Goal: Download file/media

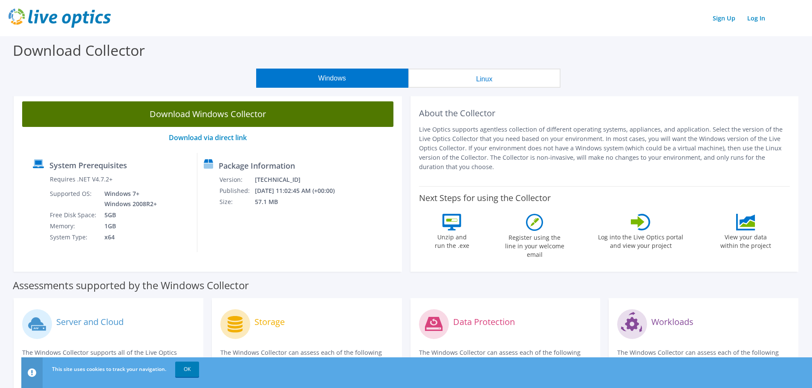
click at [176, 112] on link "Download Windows Collector" at bounding box center [207, 114] width 371 height 26
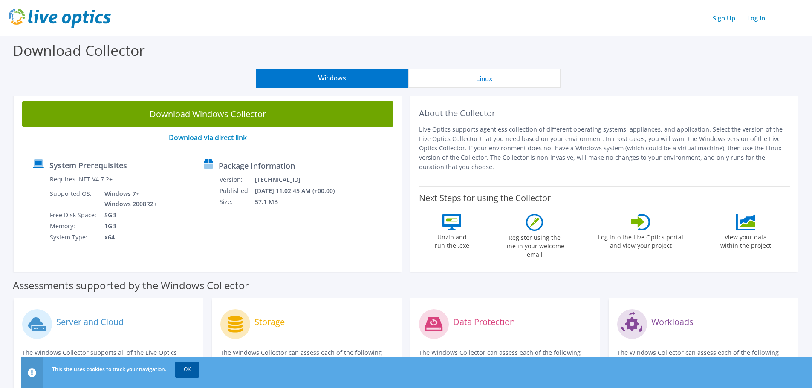
click at [191, 373] on link "OK" at bounding box center [187, 369] width 24 height 15
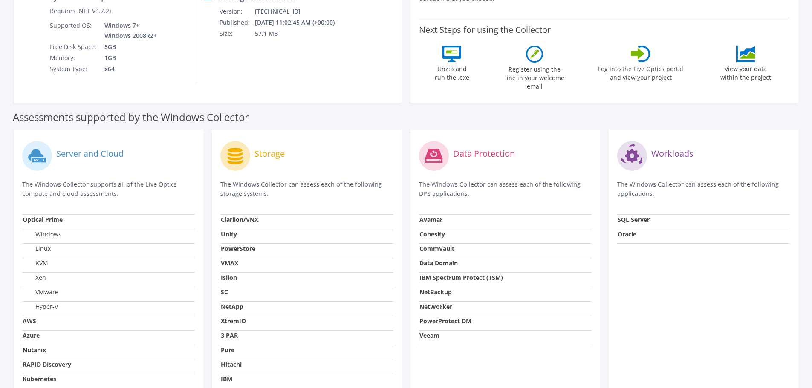
scroll to position [170, 0]
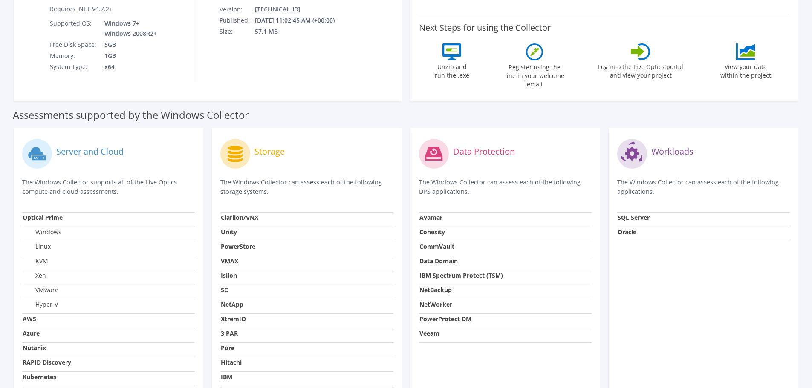
click at [41, 271] on label "Xen" at bounding box center [34, 275] width 23 height 9
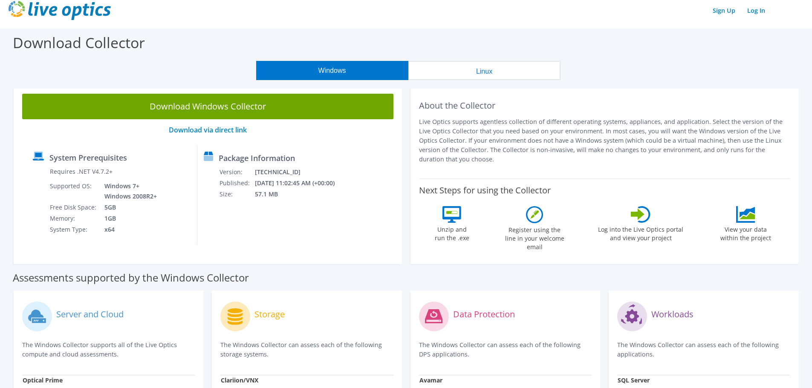
scroll to position [0, 0]
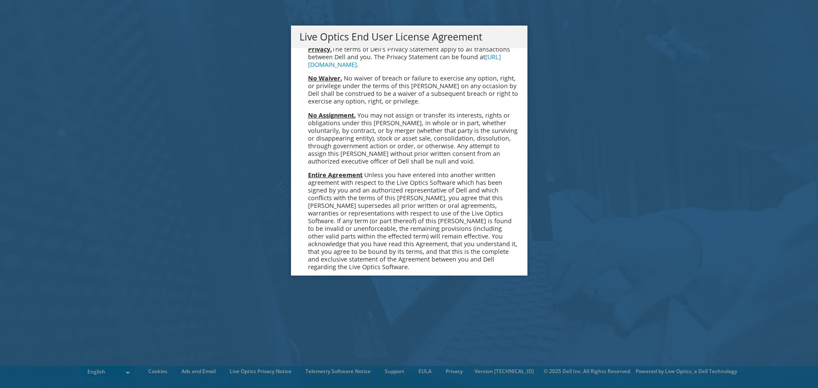
scroll to position [3222, 0]
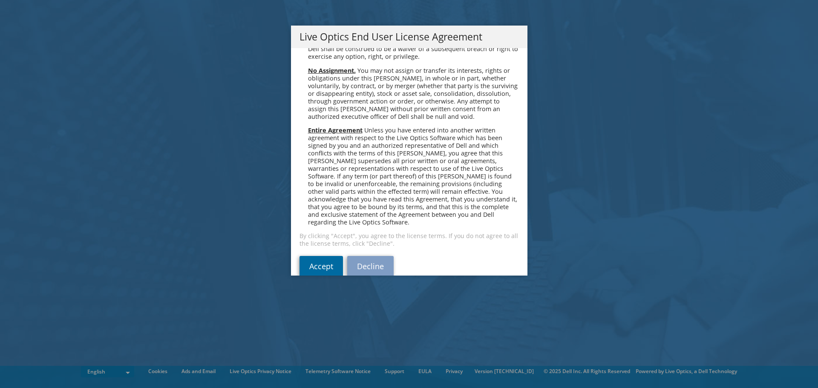
click at [324, 256] on link "Accept" at bounding box center [321, 266] width 43 height 20
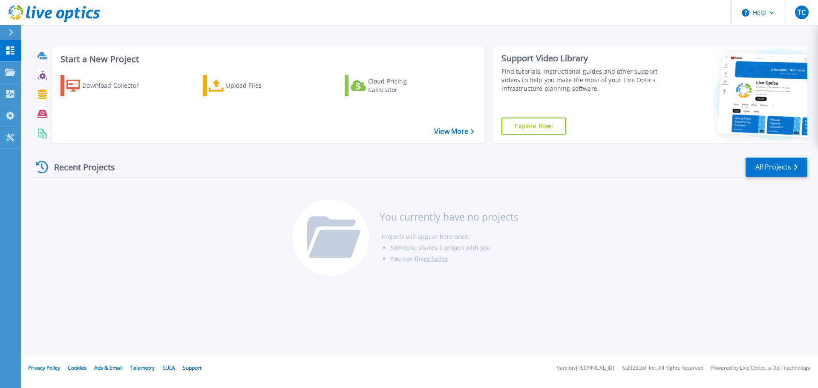
click at [356, 33] on div "Start a New Project Download Collector Upload Files Cloud Pricing Calculator Vi…" at bounding box center [419, 177] width 797 height 355
drag, startPoint x: 294, startPoint y: 2, endPoint x: 431, endPoint y: 32, distance: 140.4
click at [431, 32] on div "Start a New Project Download Collector Upload Files Cloud Pricing Calculator Vi…" at bounding box center [419, 177] width 797 height 355
drag, startPoint x: 732, startPoint y: 0, endPoint x: 600, endPoint y: 28, distance: 135.3
click at [599, 29] on div "Start a New Project Download Collector Upload Files Cloud Pricing Calculator Vi…" at bounding box center [419, 177] width 797 height 355
